Goal: Task Accomplishment & Management: Complete application form

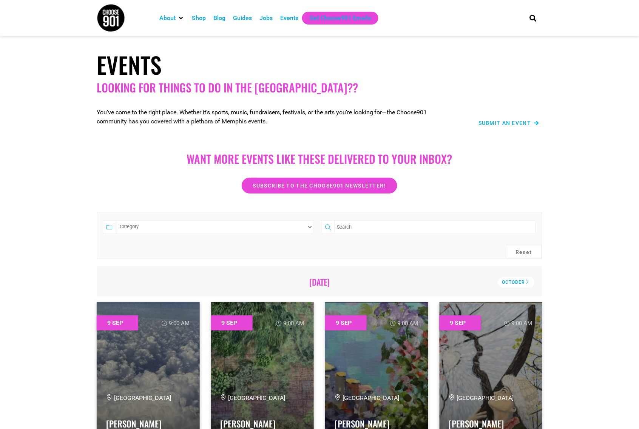
click at [505, 122] on span "Submit an Event" at bounding box center [504, 122] width 53 height 5
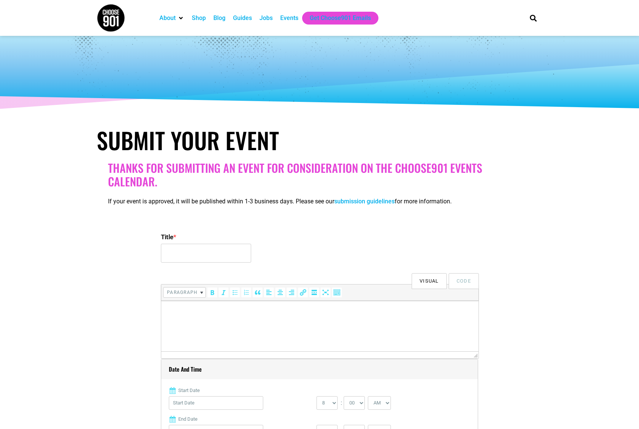
select select
click at [163, 247] on input "Title *" at bounding box center [206, 253] width 90 height 19
type input "Palladio Sidewalk & Warehouse Sale"
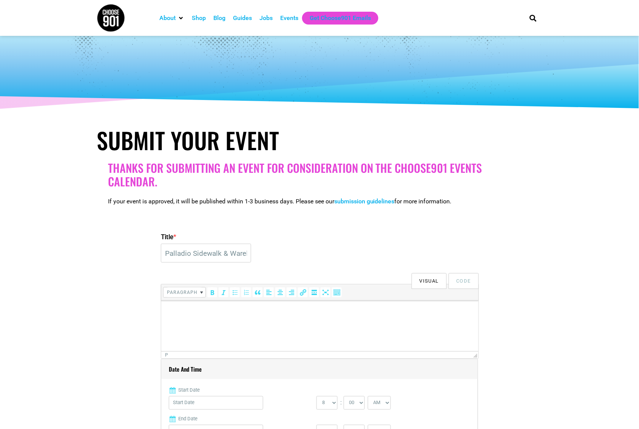
click at [223, 322] on html at bounding box center [319, 310] width 317 height 21
click at [182, 322] on html at bounding box center [319, 310] width 317 height 21
drag, startPoint x: 66, startPoint y: 15, endPoint x: 602, endPoint y: 320, distance: 616.1
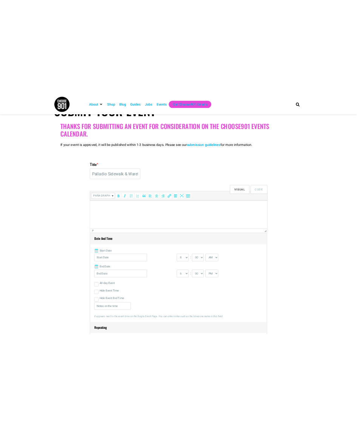
scroll to position [113, 0]
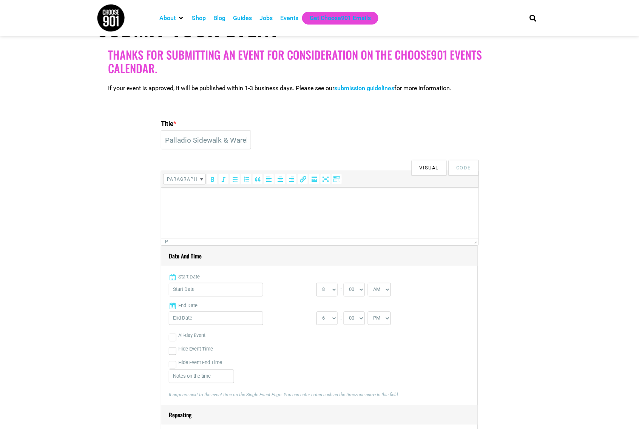
drag, startPoint x: 143, startPoint y: 22, endPoint x: 595, endPoint y: 97, distance: 458.4
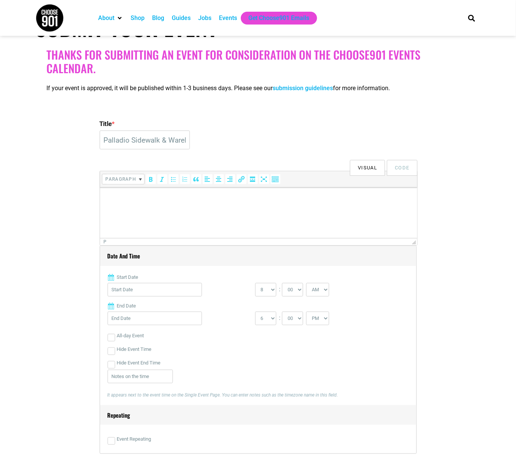
click at [119, 198] on p at bounding box center [257, 197] width 309 height 9
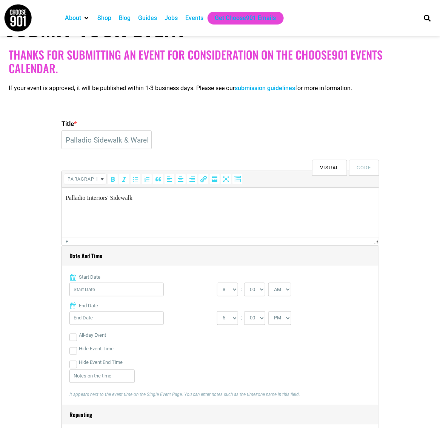
click at [115, 197] on p "Palladio Interiors' Sidewalk" at bounding box center [219, 197] width 309 height 9
click at [211, 196] on p "Palladio Interiors' September Sidewalk" at bounding box center [219, 197] width 309 height 9
click at [263, 194] on p "Palladio Interiors' September Sidewalk is baaackk - and we've added the warehou…" at bounding box center [219, 197] width 309 height 9
click at [311, 199] on p "Palladio Interiors' September Sidewalk is baaackk - and we've added the Warehou…" at bounding box center [219, 197] width 309 height 9
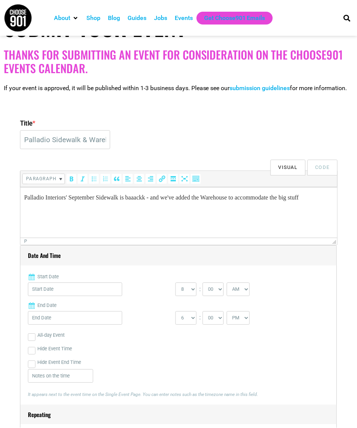
click at [326, 199] on p "Palladio Interiors' September Sidewalk is baaackk - and we've added the Warehou…" at bounding box center [178, 197] width 309 height 9
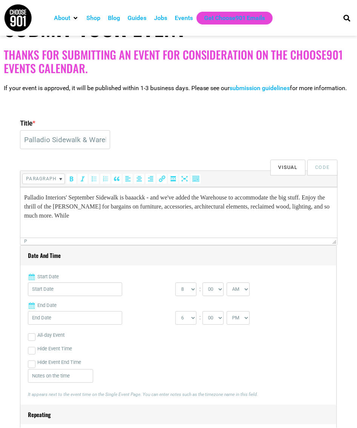
click at [108, 222] on html "Palladio Interiors' September Sidewalk is baaackk - and we've added the Warehou…" at bounding box center [178, 206] width 317 height 39
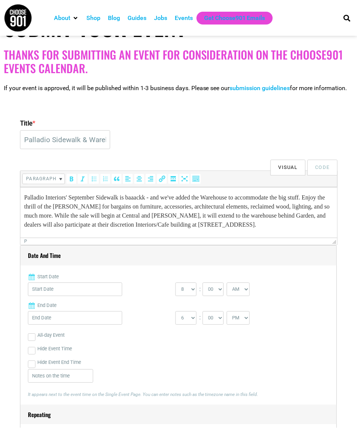
click at [145, 225] on p "Palladio Interiors' September Sidewalk is baaackk - and we've added the Warehou…" at bounding box center [178, 211] width 309 height 36
click at [212, 211] on p "Palladio Interiors' September Sidewalk is baaackk - and we've added the Warehou…" at bounding box center [178, 211] width 309 height 36
click at [286, 226] on p "Palladio Interiors' September Sidewalk is baaackk - and we've added the Warehou…" at bounding box center [178, 211] width 309 height 36
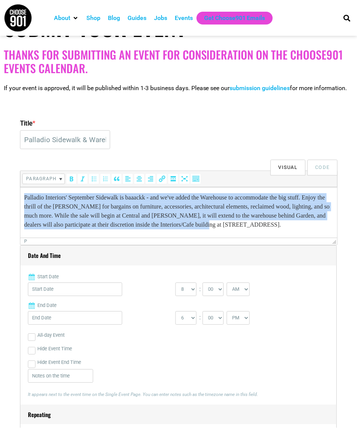
drag, startPoint x: 25, startPoint y: 195, endPoint x: 303, endPoint y: 229, distance: 280.2
click at [303, 229] on p "Palladio Interiors' September Sidewalk is baaackk - and we've added the Warehou…" at bounding box center [178, 211] width 309 height 36
click at [60, 175] on button "Paragraph" at bounding box center [44, 179] width 42 height 10
click at [277, 211] on p "Palladio Interiors' September Sidewalk is baaackk - and we've added the Warehou…" at bounding box center [178, 211] width 309 height 36
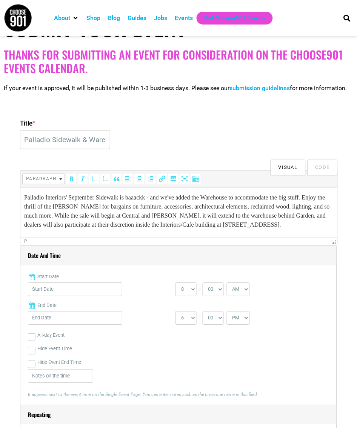
click at [294, 223] on p "Palladio Interiors' September Sidewalk is baaackk - and we've added the Warehou…" at bounding box center [178, 211] width 309 height 36
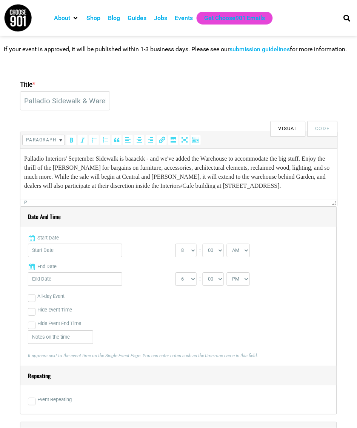
scroll to position [170, 0]
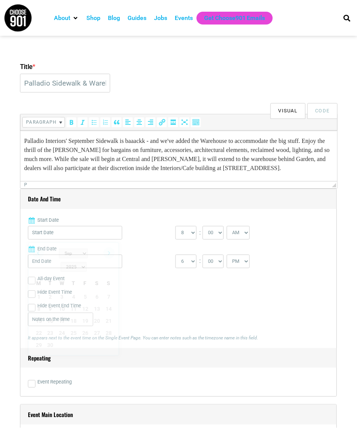
click at [40, 231] on input "Start Date" at bounding box center [75, 233] width 94 height 14
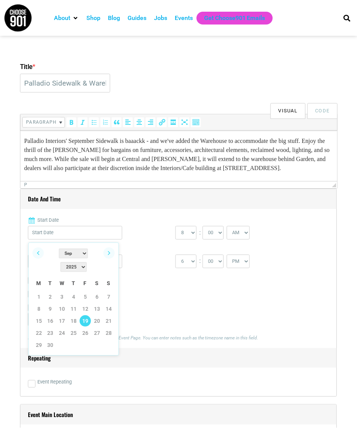
click at [86, 323] on link "19" at bounding box center [85, 321] width 11 height 11
type input "[DATE]"
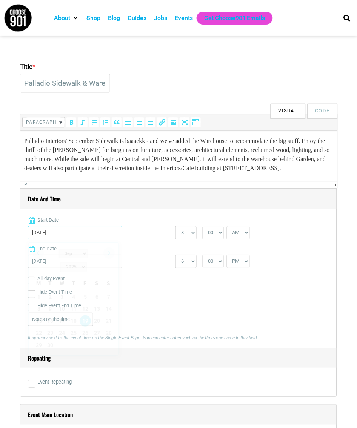
click at [62, 236] on input "[DATE]" at bounding box center [75, 233] width 94 height 14
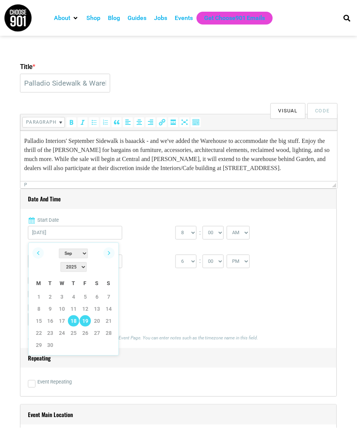
click at [76, 321] on link "18" at bounding box center [73, 321] width 11 height 11
type input "[DATE]"
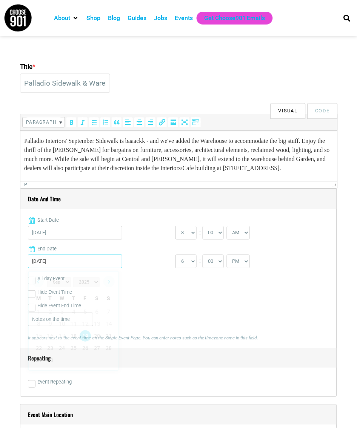
click at [95, 265] on input "[DATE]" at bounding box center [75, 262] width 94 height 14
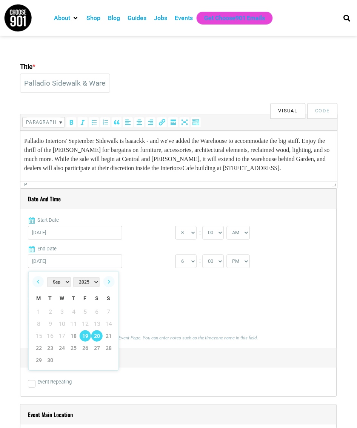
click at [96, 338] on link "20" at bounding box center [96, 336] width 11 height 11
type input "[DATE]"
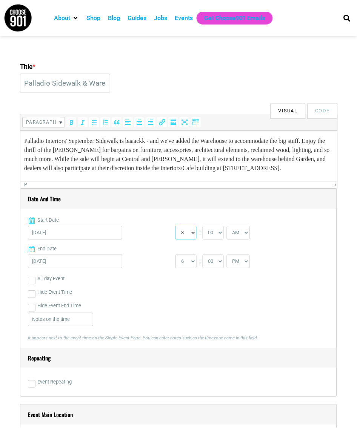
click at [193, 237] on select "0 1 2 3 4 5 6 7 8 9 10 11 12" at bounding box center [186, 233] width 21 height 14
select select "10"
click at [176, 228] on select "0 1 2 3 4 5 6 7 8 9 10 11 12" at bounding box center [186, 233] width 21 height 14
click at [192, 266] on select "1 2 3 4 5 6 7 8 9 10 11 12" at bounding box center [186, 262] width 21 height 14
select select "5"
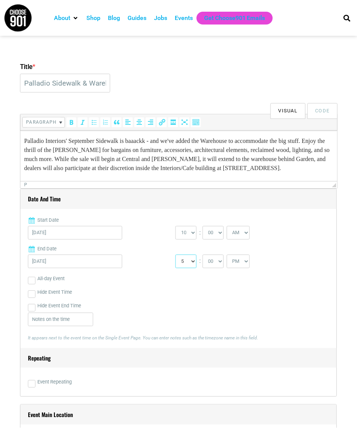
click at [176, 257] on select "1 2 3 4 5 6 7 8 9 10 11 12" at bounding box center [186, 262] width 21 height 14
click at [286, 291] on div "Hide Event Time" at bounding box center [178, 293] width 301 height 14
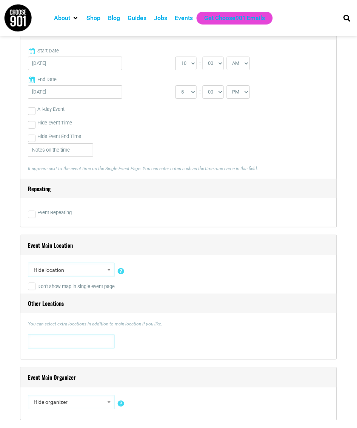
scroll to position [396, 0]
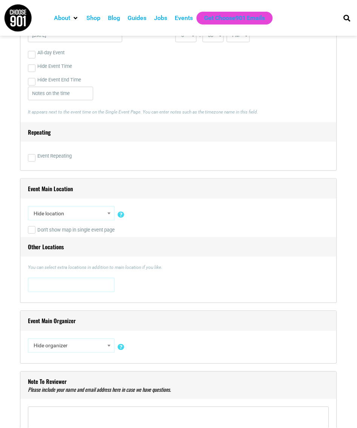
click at [106, 214] on span at bounding box center [109, 214] width 8 height 10
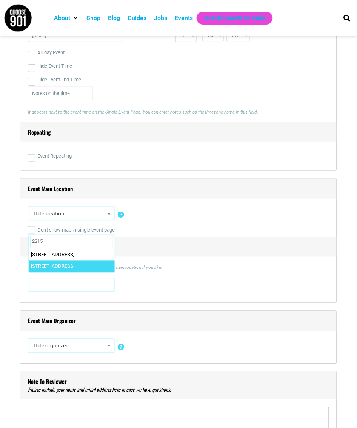
type input "2215"
select select "4507"
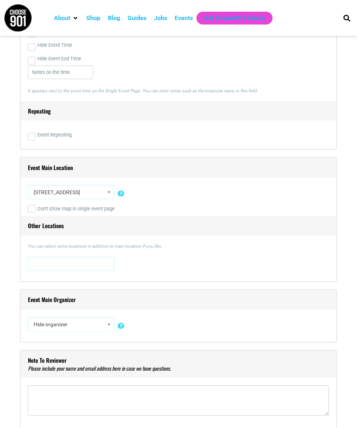
scroll to position [453, 0]
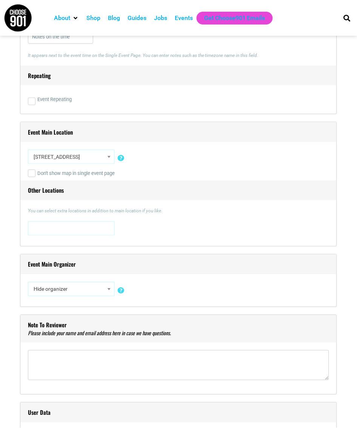
click at [39, 231] on span at bounding box center [72, 228] width 82 height 12
type textarea "2169"
drag, startPoint x: 39, startPoint y: 225, endPoint x: -6, endPoint y: 225, distance: 45.7
click at [77, 227] on span "2169" at bounding box center [72, 228] width 82 height 12
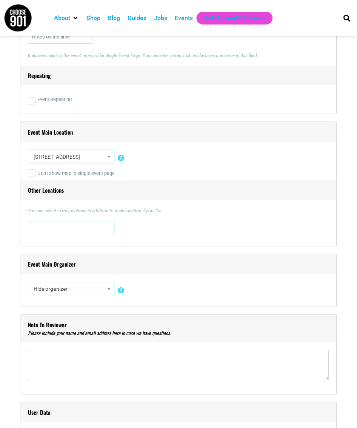
drag, startPoint x: 77, startPoint y: 227, endPoint x: 69, endPoint y: 228, distance: 7.6
click at [69, 228] on span at bounding box center [72, 228] width 82 height 12
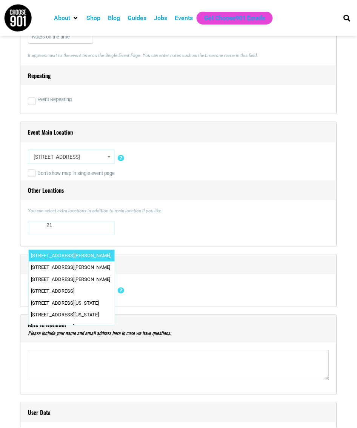
type textarea "2"
click at [165, 232] on div "[STREET_ADDRESS] [STREET_ADDRESS][US_STATE] [STREET_ADDRESS] [STREET_ADDRESS] […" at bounding box center [178, 230] width 301 height 17
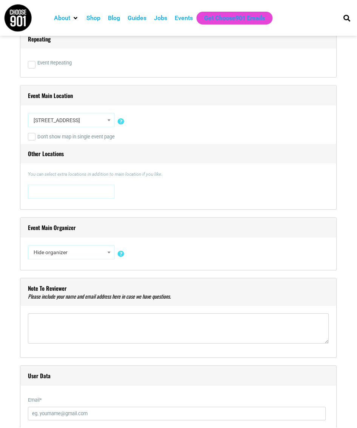
scroll to position [510, 0]
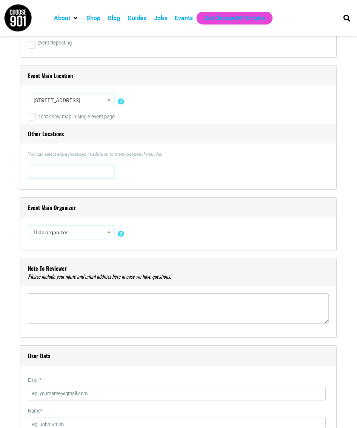
click at [102, 236] on span "Hide organizer" at bounding box center [72, 233] width 82 height 14
type input "palla"
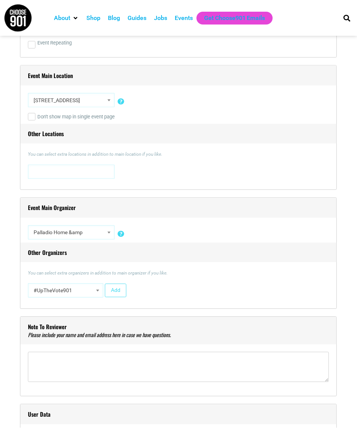
select select "4508"
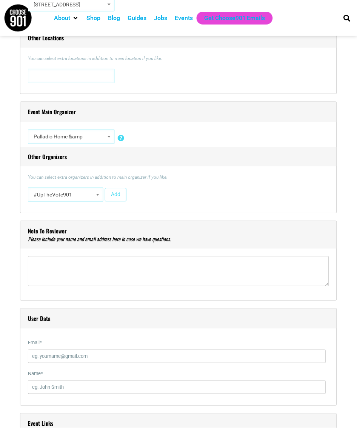
scroll to position [623, 0]
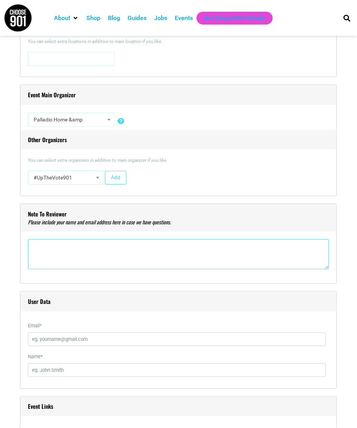
click at [63, 257] on textarea"] at bounding box center [178, 254] width 301 height 30
click at [63, 248] on textarea"] "[PERSON_NAME] [PERSON_NAME][EMAIL_ADDRESS][DOMAIN_NAME]" at bounding box center [178, 254] width 301 height 30
click at [66, 247] on textarea"] "[PERSON_NAME] [PERSON_NAME][EMAIL_ADDRESS][DOMAIN_NAME]" at bounding box center [178, 254] width 301 height 30
click at [180, 261] on textarea"] "[PERSON_NAME] | [PERSON_NAME][EMAIL_ADDRESS][DOMAIN_NAME]" at bounding box center [178, 254] width 301 height 30
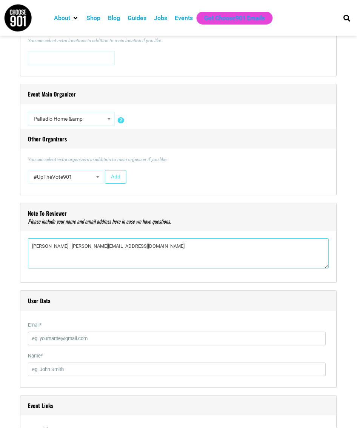
scroll to position [736, 0]
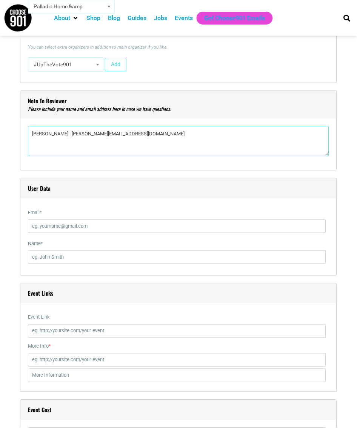
type textarea"] "[PERSON_NAME] | [PERSON_NAME][EMAIL_ADDRESS][DOMAIN_NAME]"
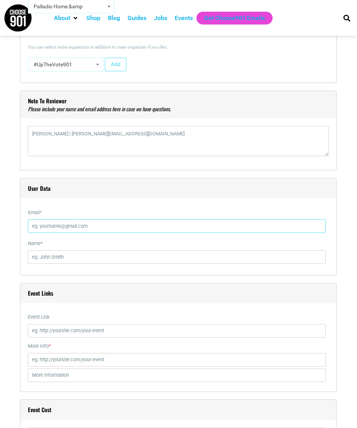
click at [136, 232] on input "Email *" at bounding box center [177, 227] width 298 height 14
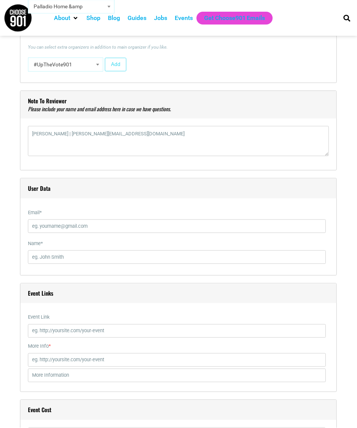
click at [186, 195] on h4 "User Data" at bounding box center [178, 189] width 316 height 20
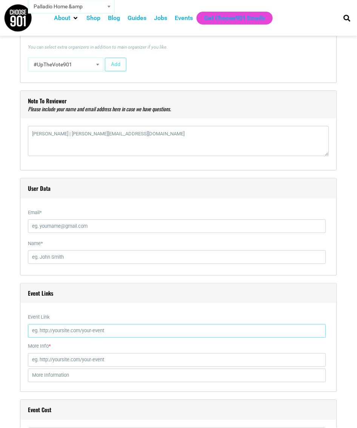
click at [72, 332] on input "Event Link" at bounding box center [177, 332] width 298 height 14
paste input "[URL][DOMAIN_NAME]"
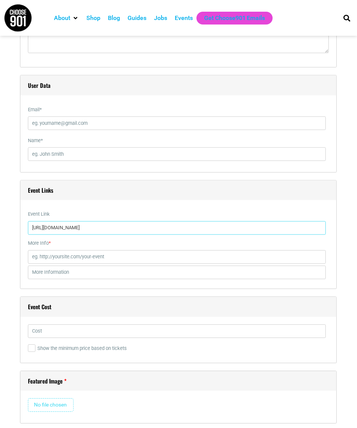
scroll to position [849, 0]
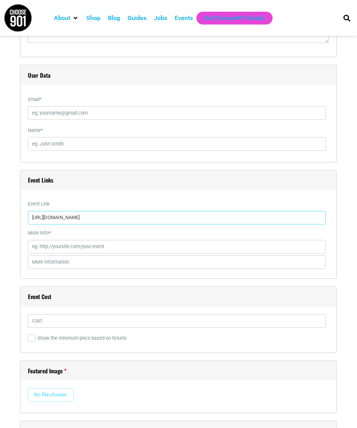
type input "[URL][DOMAIN_NAME]"
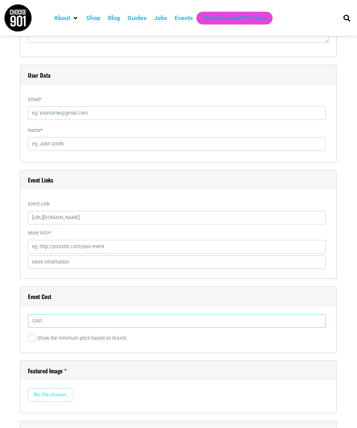
click at [63, 325] on input "text" at bounding box center [177, 322] width 298 height 14
type input "FREE"
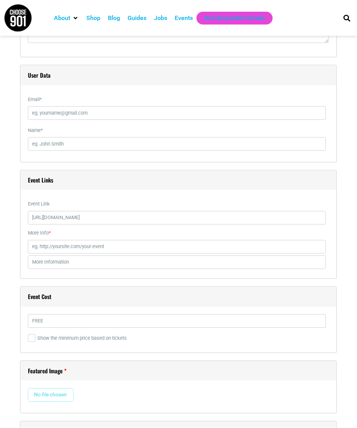
click at [6, 301] on div "Title * Palladio Sidewalk & Warehouse Sale Visual Code b i link b-quote del ins…" at bounding box center [178, 108] width 349 height 1484
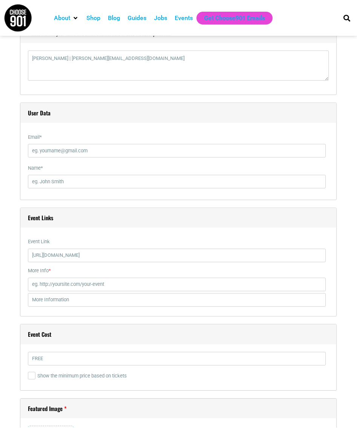
scroll to position [793, 0]
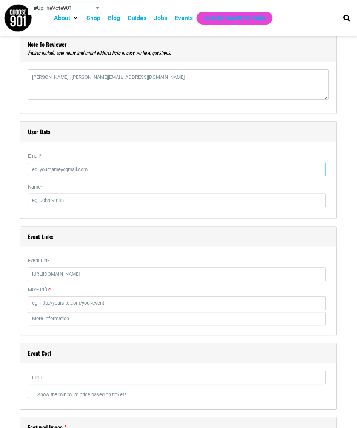
click at [52, 176] on input "Email *" at bounding box center [177, 170] width 298 height 14
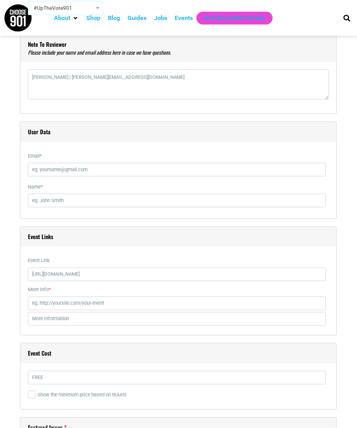
click at [129, 142] on h4 "User Data" at bounding box center [178, 132] width 316 height 20
click at [71, 83] on textarea"] "[PERSON_NAME] | [PERSON_NAME][EMAIL_ADDRESS][DOMAIN_NAME]" at bounding box center [178, 84] width 301 height 30
drag, startPoint x: 69, startPoint y: 80, endPoint x: 168, endPoint y: 83, distance: 98.2
click at [168, 83] on textarea"] "[PERSON_NAME] | [PERSON_NAME][EMAIL_ADDRESS][DOMAIN_NAME]" at bounding box center [178, 84] width 301 height 30
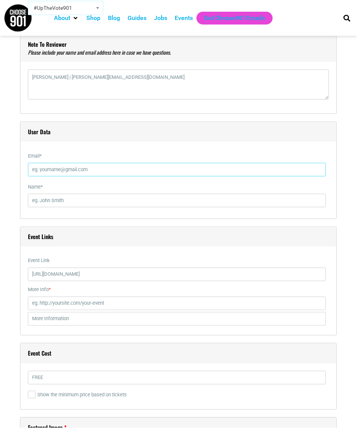
click at [99, 169] on input "Email *" at bounding box center [177, 170] width 298 height 14
paste input "[PERSON_NAME][EMAIL_ADDRESS][DOMAIN_NAME]"
type input "[PERSON_NAME][EMAIL_ADDRESS][DOMAIN_NAME]"
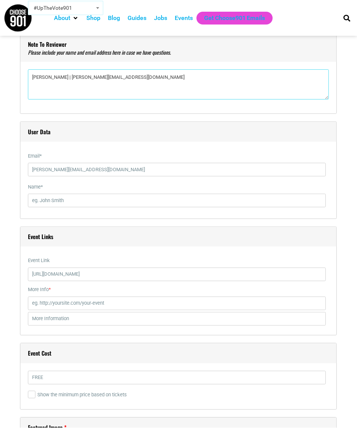
click at [67, 80] on textarea"] "[PERSON_NAME] | [PERSON_NAME][EMAIL_ADDRESS][DOMAIN_NAME]" at bounding box center [178, 84] width 301 height 30
drag, startPoint x: 32, startPoint y: 79, endPoint x: 63, endPoint y: 80, distance: 31.4
click at [63, 80] on textarea"] "[PERSON_NAME] | [PERSON_NAME][EMAIL_ADDRESS][DOMAIN_NAME]" at bounding box center [178, 84] width 301 height 30
click at [52, 85] on textarea"] "[PERSON_NAME] | [PERSON_NAME][EMAIL_ADDRESS][DOMAIN_NAME]" at bounding box center [178, 84] width 301 height 30
drag, startPoint x: 33, startPoint y: 80, endPoint x: 66, endPoint y: 82, distance: 32.9
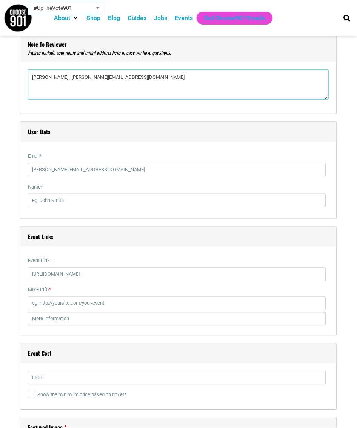
click at [66, 82] on textarea"] "[PERSON_NAME] | [PERSON_NAME][EMAIL_ADDRESS][DOMAIN_NAME]" at bounding box center [178, 84] width 301 height 30
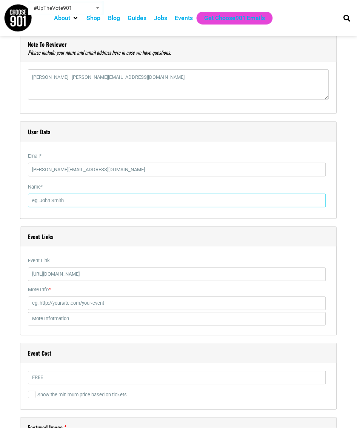
click at [65, 200] on input "Name *" at bounding box center [177, 201] width 298 height 14
paste input "[PERSON_NAME]"
type input "[PERSON_NAME]"
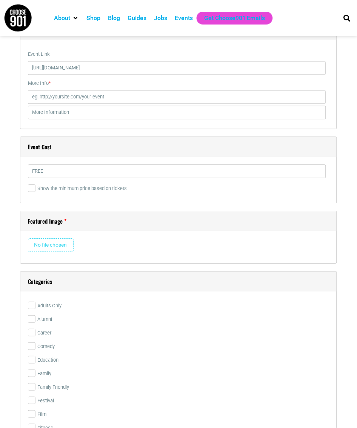
scroll to position [1076, 0]
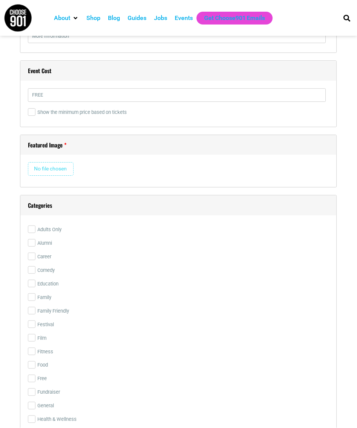
click at [45, 172] on input "file" at bounding box center [51, 169] width 46 height 14
click at [55, 171] on input "file" at bounding box center [51, 169] width 46 height 14
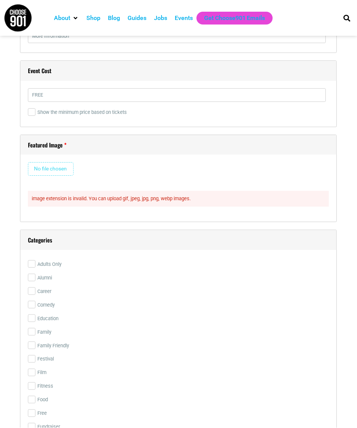
click at [60, 174] on input "file" at bounding box center [51, 169] width 46 height 14
type input "C:\fakepath\IMG_7199.jpeg"
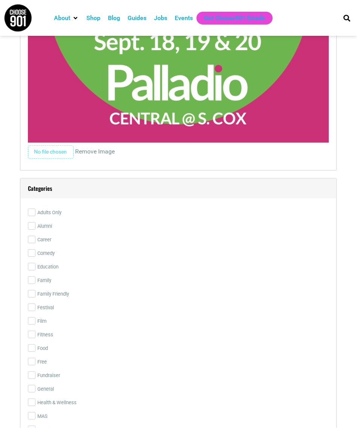
scroll to position [1472, 0]
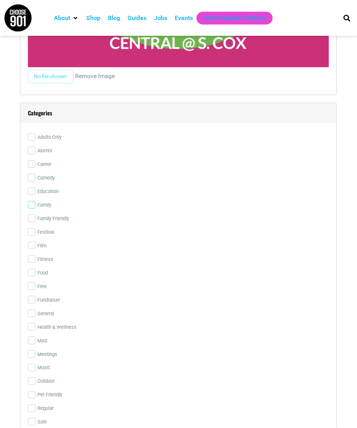
click at [31, 208] on input "Family" at bounding box center [32, 205] width 8 height 8
checkbox input "true"
click at [32, 220] on input "Family Friendly" at bounding box center [32, 219] width 8 height 8
checkbox input "true"
click at [30, 290] on input "Free" at bounding box center [32, 287] width 8 height 8
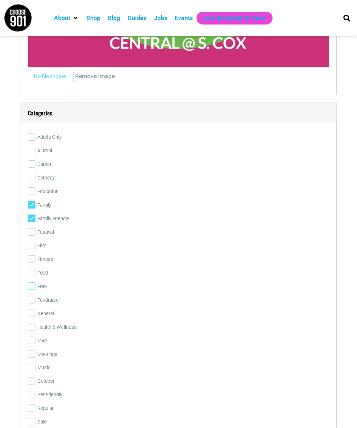
checkbox input "true"
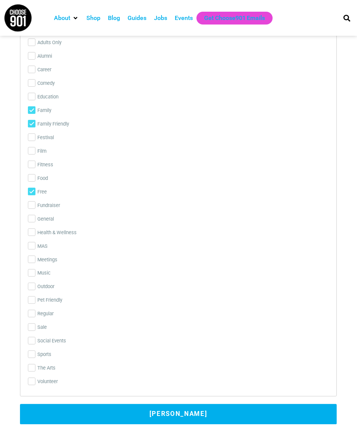
scroll to position [1585, 0]
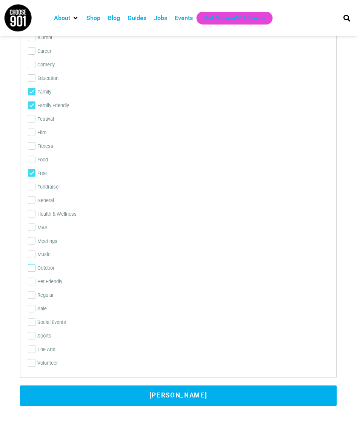
click at [33, 272] on input "Outdoor" at bounding box center [32, 269] width 8 height 8
checkbox input "true"
click at [32, 313] on input "Sale" at bounding box center [32, 309] width 8 height 8
checkbox input "true"
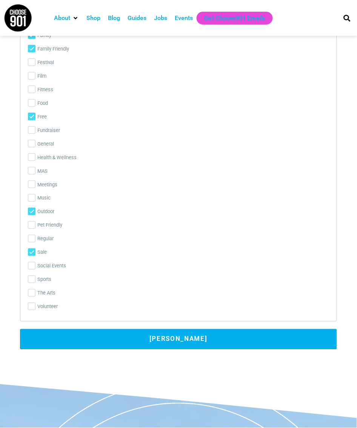
click at [137, 342] on button "[PERSON_NAME]" at bounding box center [178, 339] width 317 height 20
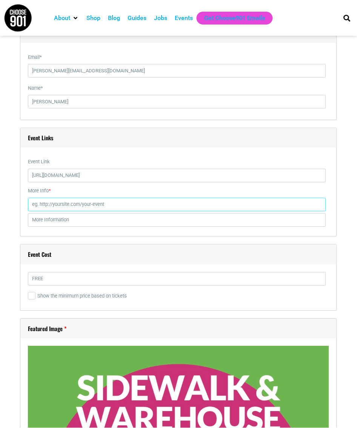
scroll to position [885, 0]
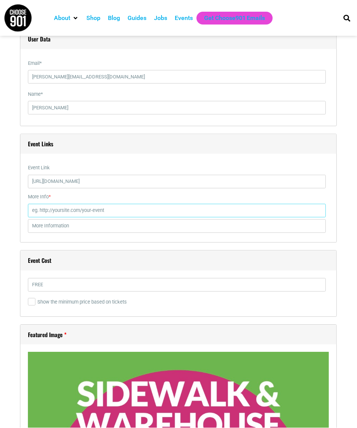
click at [60, 212] on input "More Info *" at bounding box center [177, 211] width 298 height 14
click at [154, 183] on input "[URL][DOMAIN_NAME]" at bounding box center [177, 182] width 298 height 14
drag, startPoint x: 74, startPoint y: 189, endPoint x: 7, endPoint y: 190, distance: 67.2
click at [7, 190] on div "Title * Palladio Sidewalk & Warehouse Sale Visual Code b i link b-quote del ins…" at bounding box center [178, 224] width 349 height 1788
click at [60, 216] on input "More Info *" at bounding box center [177, 211] width 298 height 14
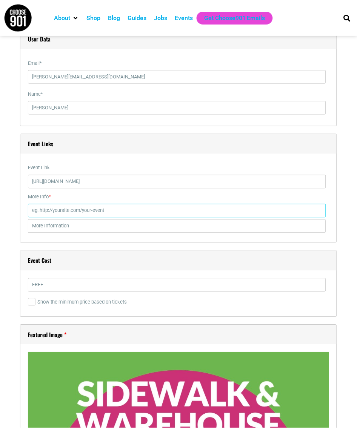
paste input "[URL][DOMAIN_NAME]"
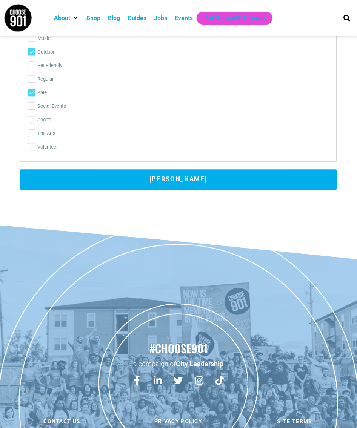
scroll to position [1838, 0]
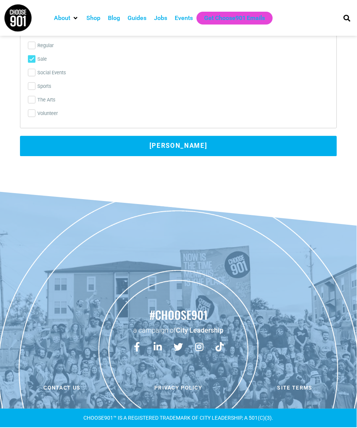
type input "[URL][DOMAIN_NAME]"
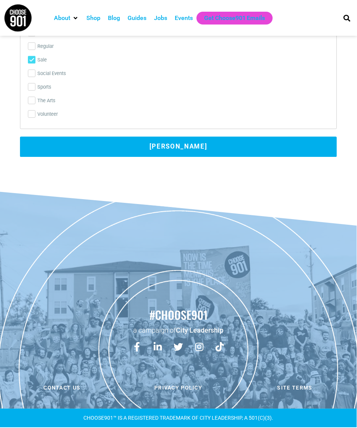
click at [138, 138] on button "[PERSON_NAME]" at bounding box center [178, 147] width 317 height 20
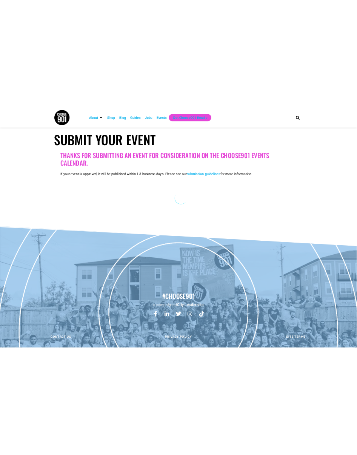
scroll to position [77, 0]
